Goal: Task Accomplishment & Management: Complete application form

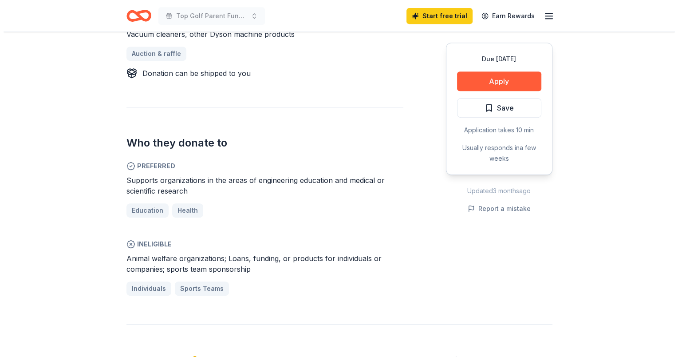
scroll to position [399, 0]
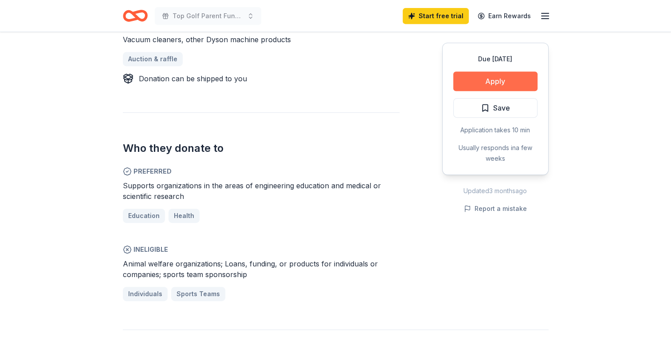
click at [481, 78] on button "Apply" at bounding box center [495, 81] width 84 height 20
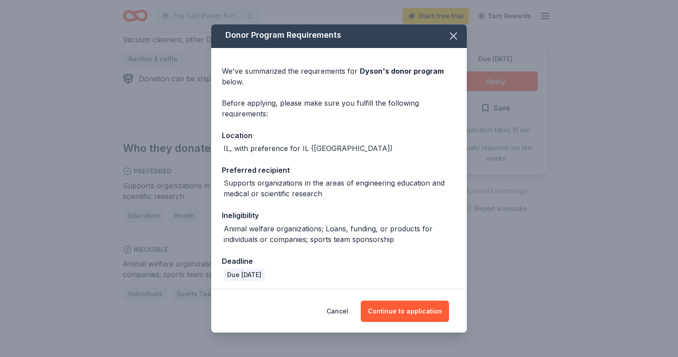
scroll to position [3, 0]
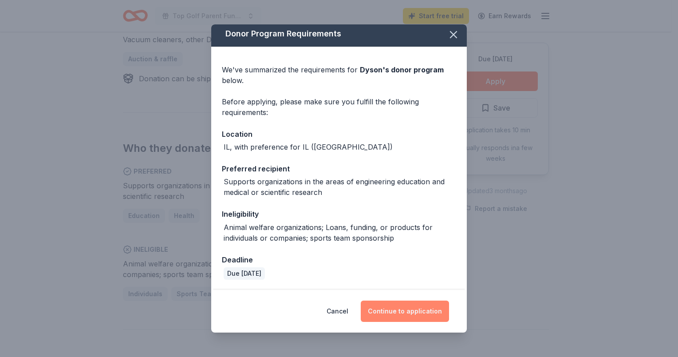
click at [398, 306] on button "Continue to application" at bounding box center [405, 310] width 88 height 21
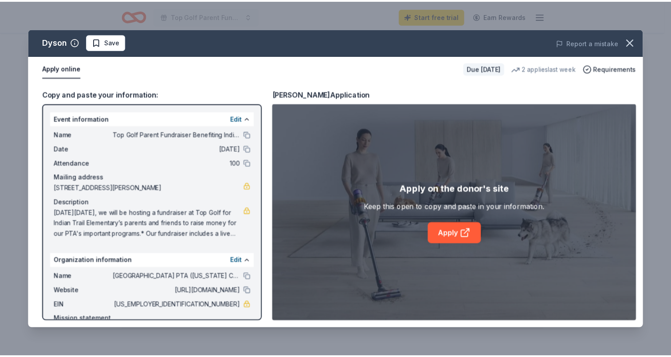
scroll to position [57, 0]
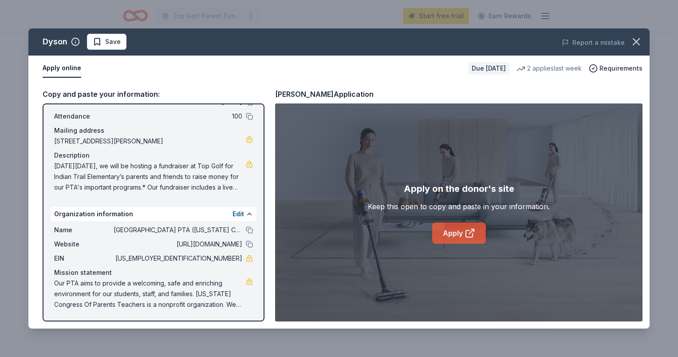
click at [447, 233] on link "Apply" at bounding box center [459, 232] width 54 height 21
click at [641, 39] on icon "button" at bounding box center [636, 41] width 12 height 12
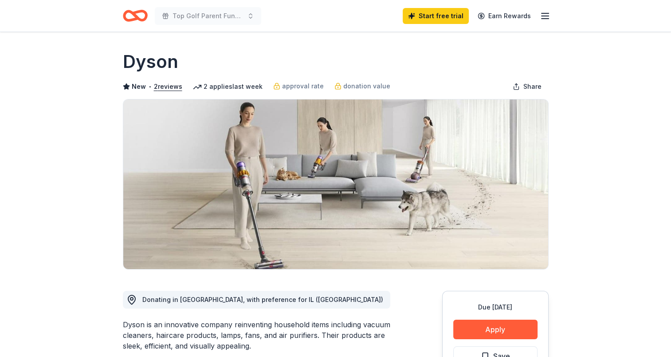
scroll to position [0, 0]
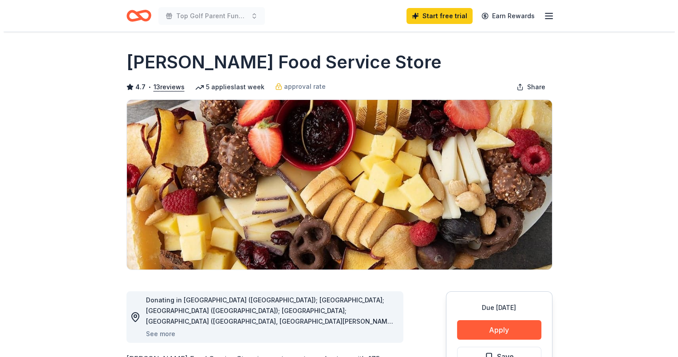
scroll to position [133, 0]
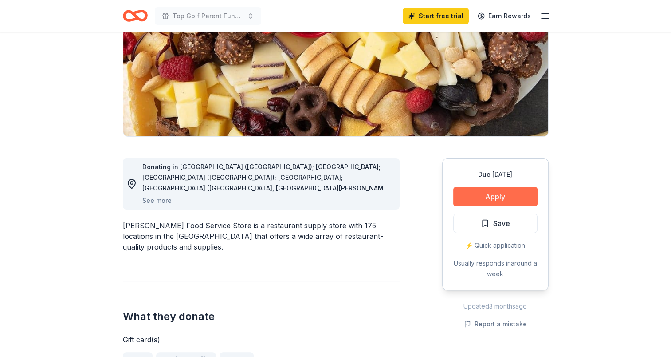
click at [488, 195] on button "Apply" at bounding box center [495, 197] width 84 height 20
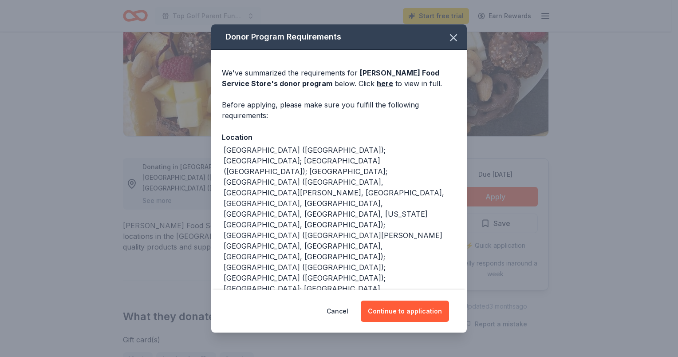
scroll to position [146, 0]
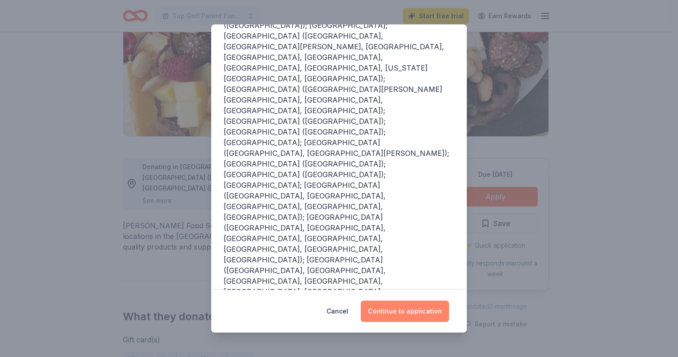
click at [403, 308] on button "Continue to application" at bounding box center [405, 310] width 88 height 21
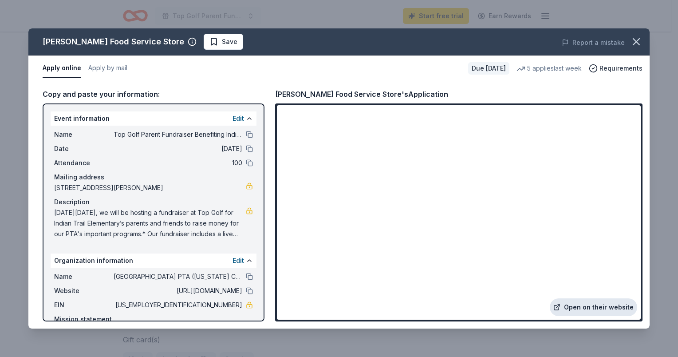
click at [579, 307] on link "Open on their website" at bounding box center [593, 307] width 87 height 18
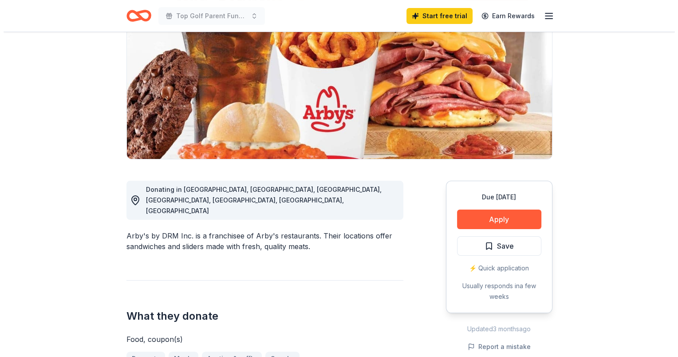
scroll to position [177, 0]
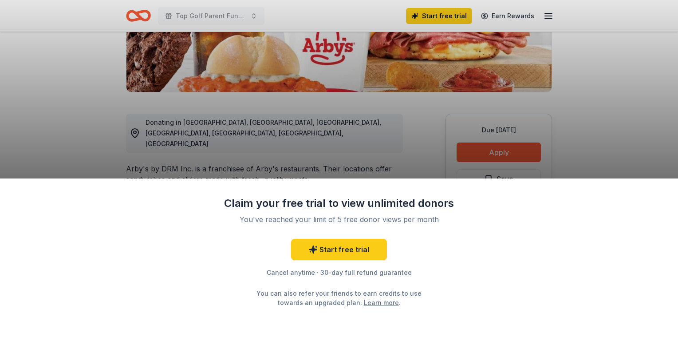
click at [579, 172] on div "Claim your free trial to view unlimited donors You've reached your limit of 5 f…" at bounding box center [339, 178] width 678 height 357
click at [10, 163] on div "Claim your free trial to view unlimited donors You've reached your limit of 5 f…" at bounding box center [339, 178] width 678 height 357
